Goal: Navigation & Orientation: Find specific page/section

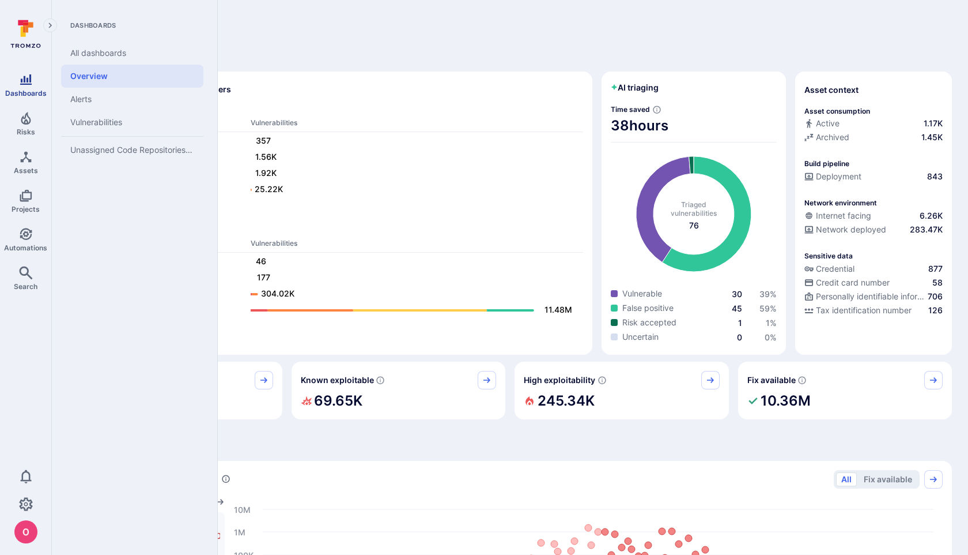
click at [33, 91] on span "Dashboards" at bounding box center [26, 93] width 42 height 9
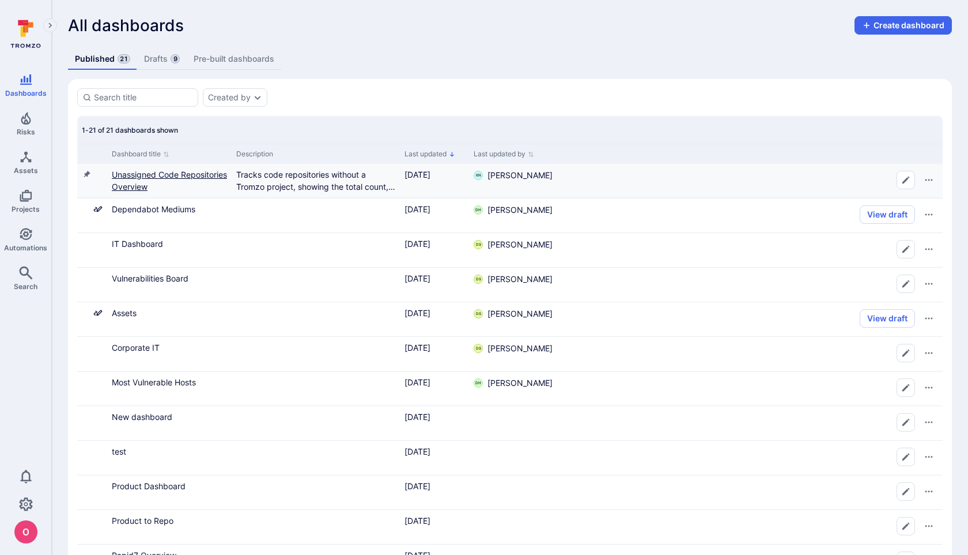
click at [139, 176] on link "Unassigned Code Repositories Overview" at bounding box center [169, 180] width 115 height 22
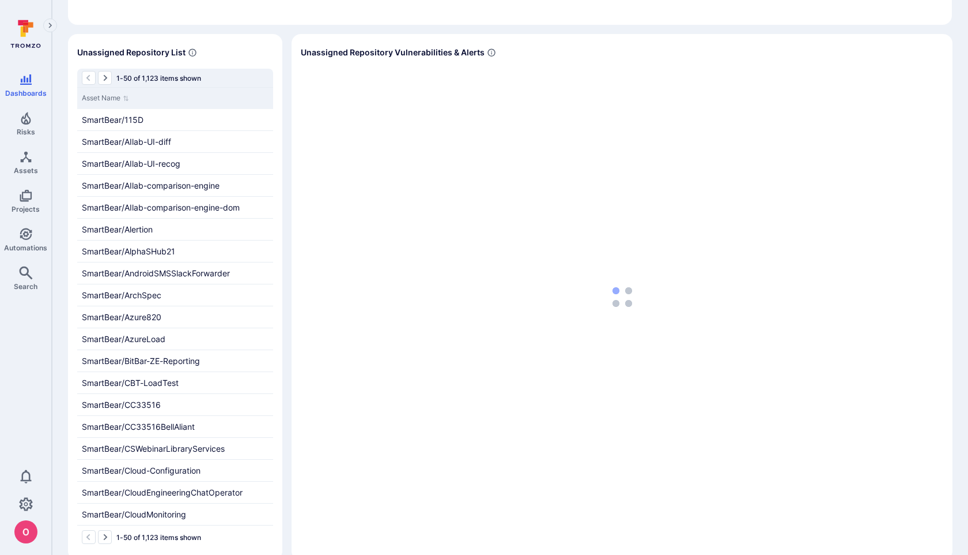
scroll to position [210, 0]
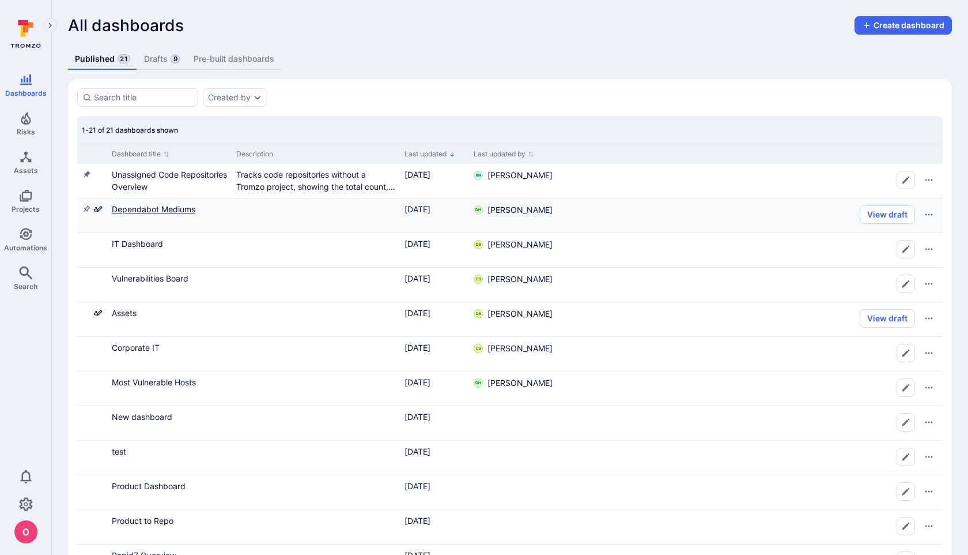
click at [173, 208] on link "Dependabot Mediums" at bounding box center [154, 209] width 84 height 10
click at [149, 246] on link "IT Dashboard" at bounding box center [137, 244] width 51 height 10
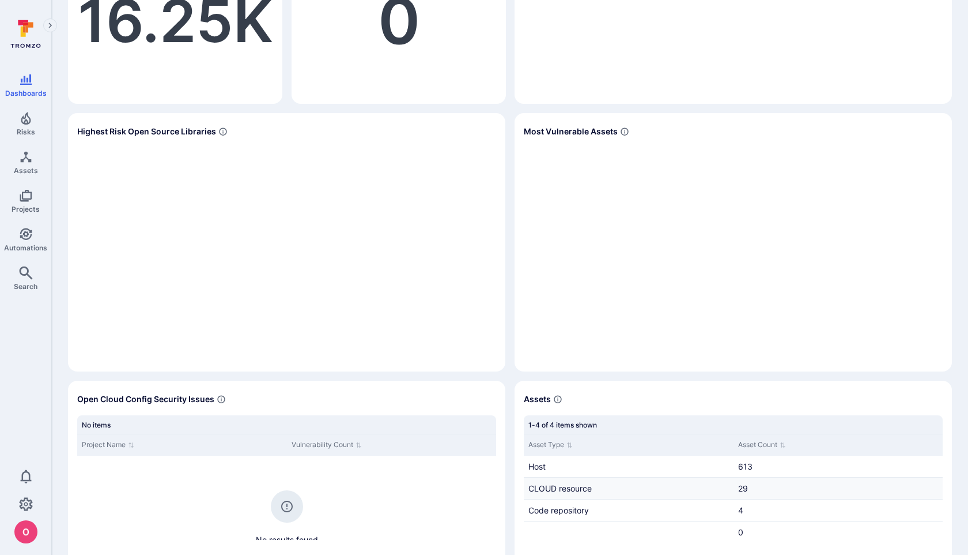
scroll to position [974, 0]
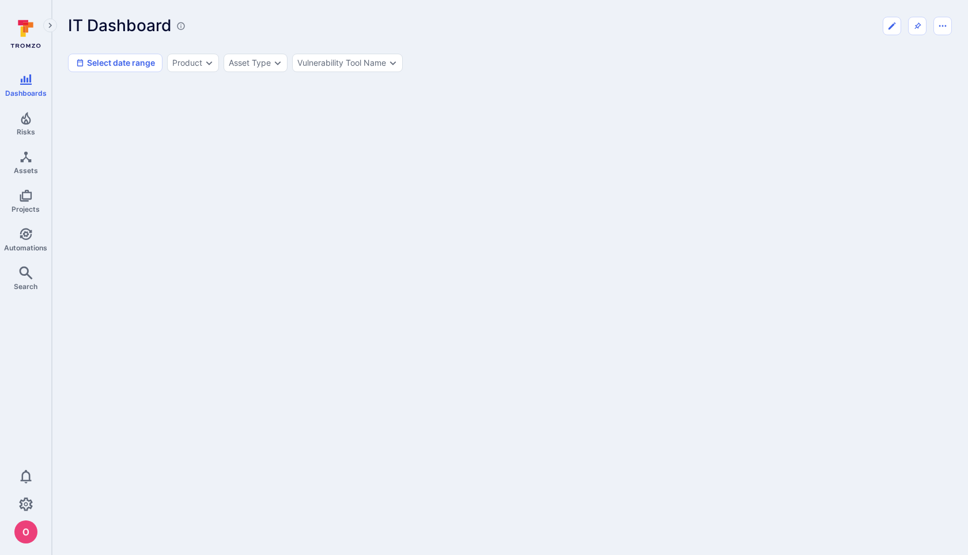
scroll to position [974, 0]
